Goal: Learn about a topic

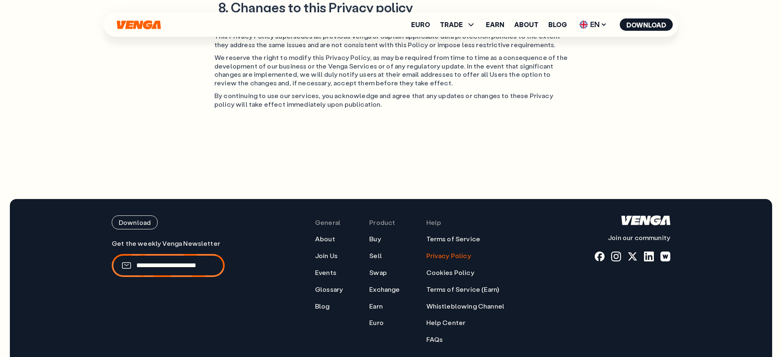
scroll to position [1902, 0]
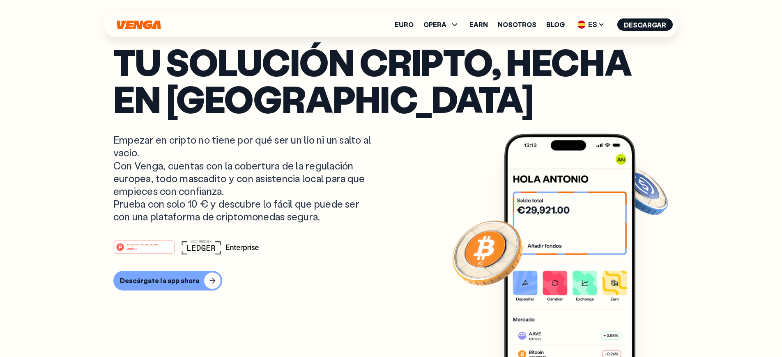
click at [448, 96] on p "Tu solución cripto, hecha en [GEOGRAPHIC_DATA]" at bounding box center [390, 80] width 555 height 74
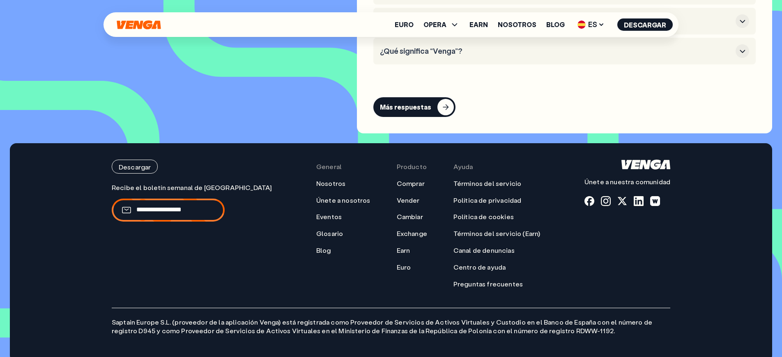
scroll to position [3918, 0]
